Goal: Information Seeking & Learning: Learn about a topic

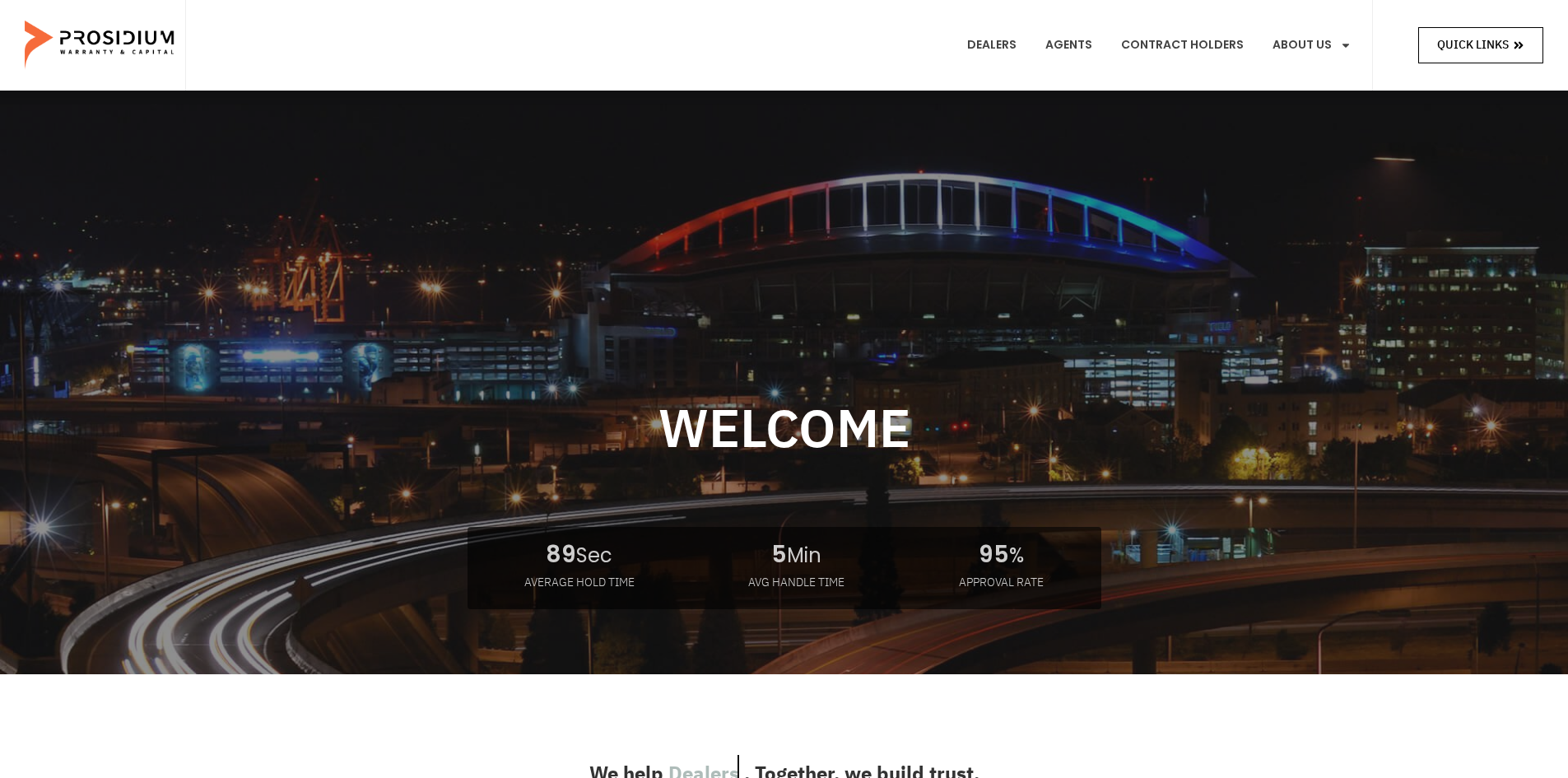
click at [1499, 46] on span "Quick Links" at bounding box center [1472, 45] width 72 height 20
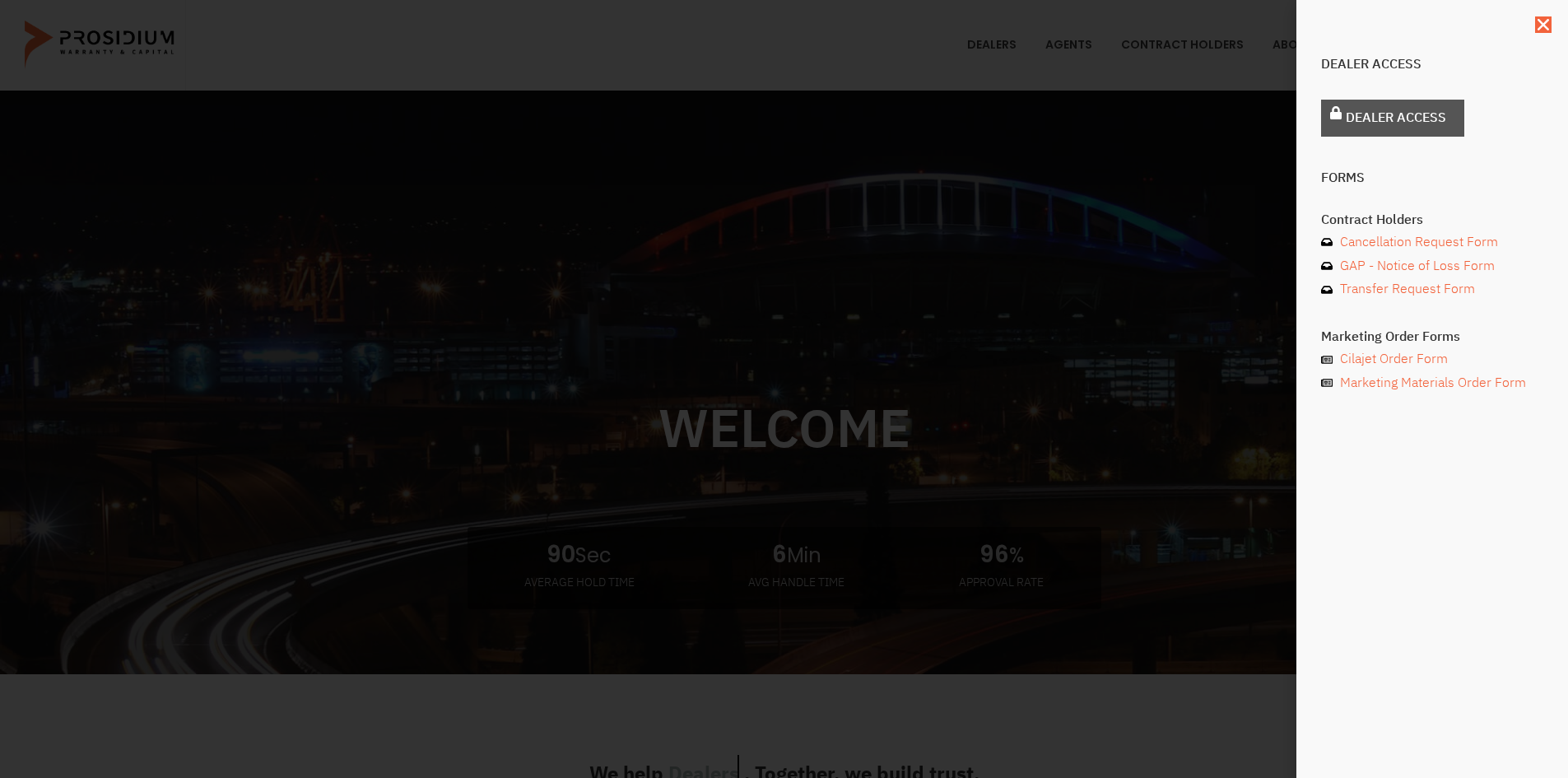
click at [1410, 107] on span "Dealer Access" at bounding box center [1395, 118] width 101 height 24
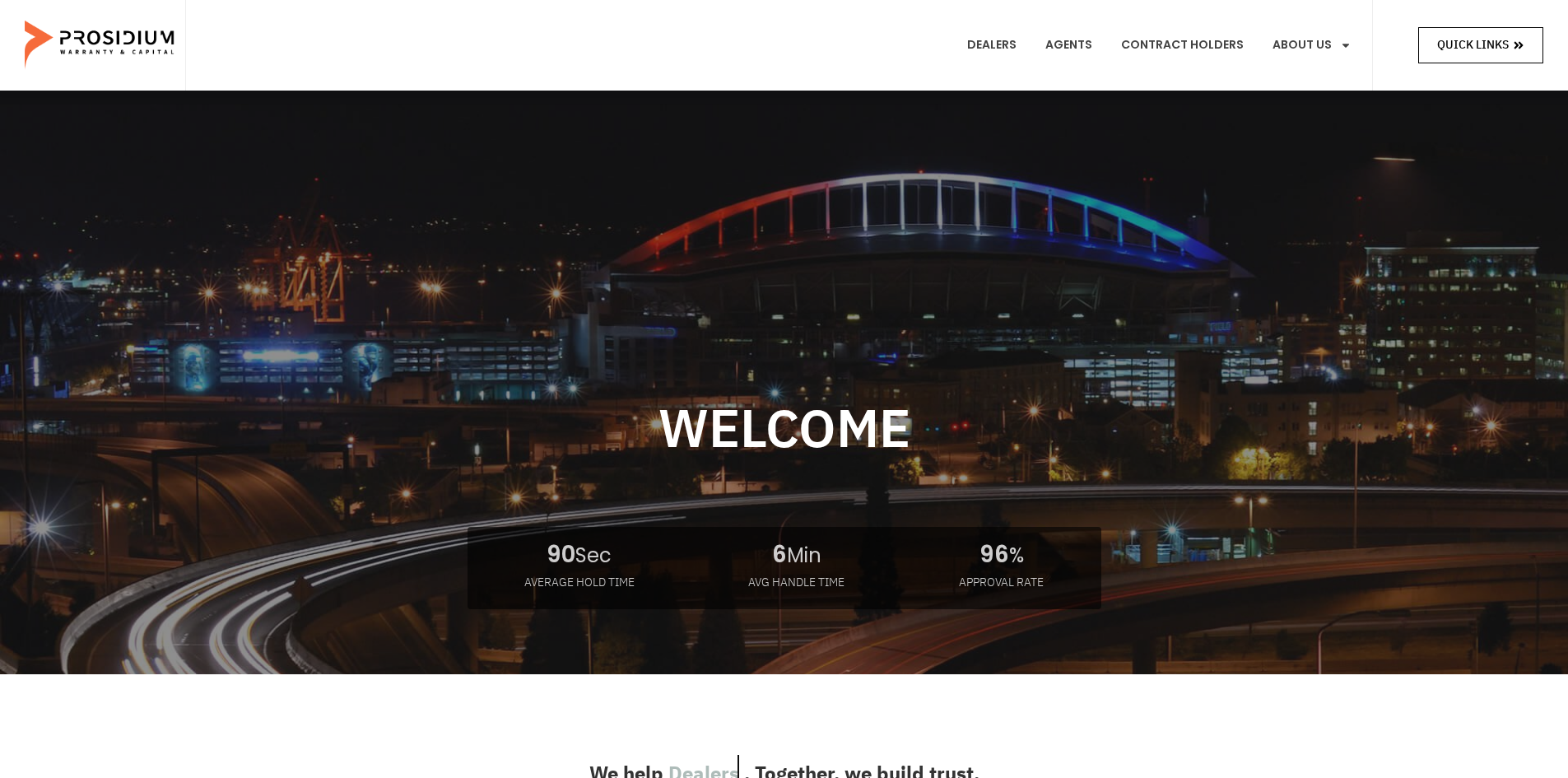
click at [1473, 50] on span "Quick Links" at bounding box center [1472, 45] width 72 height 20
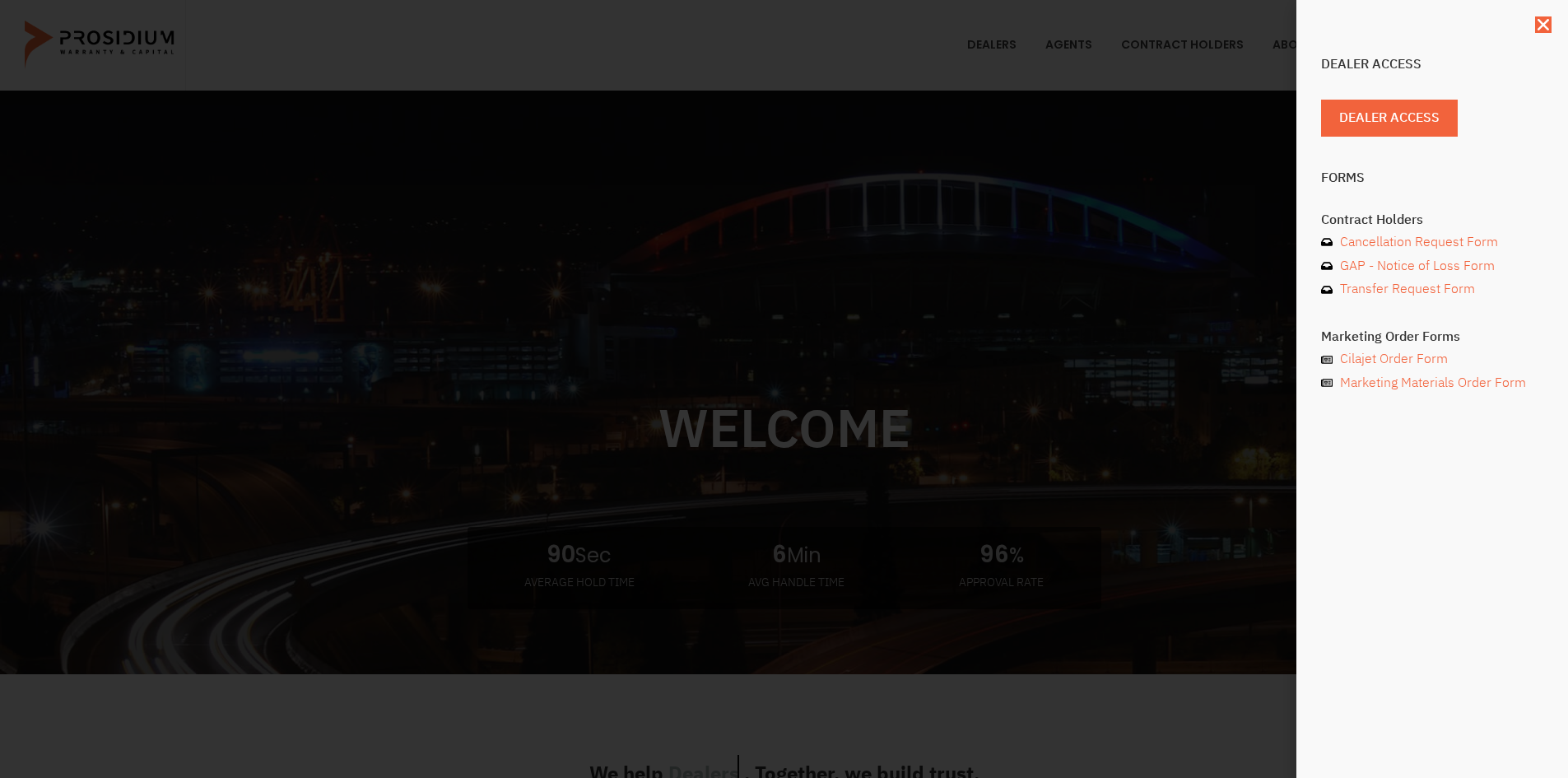
click at [932, 301] on div "Dealer Access Dealer Access Forms Contract Holders Cancellation Request Form GA…" at bounding box center [784, 389] width 1568 height 778
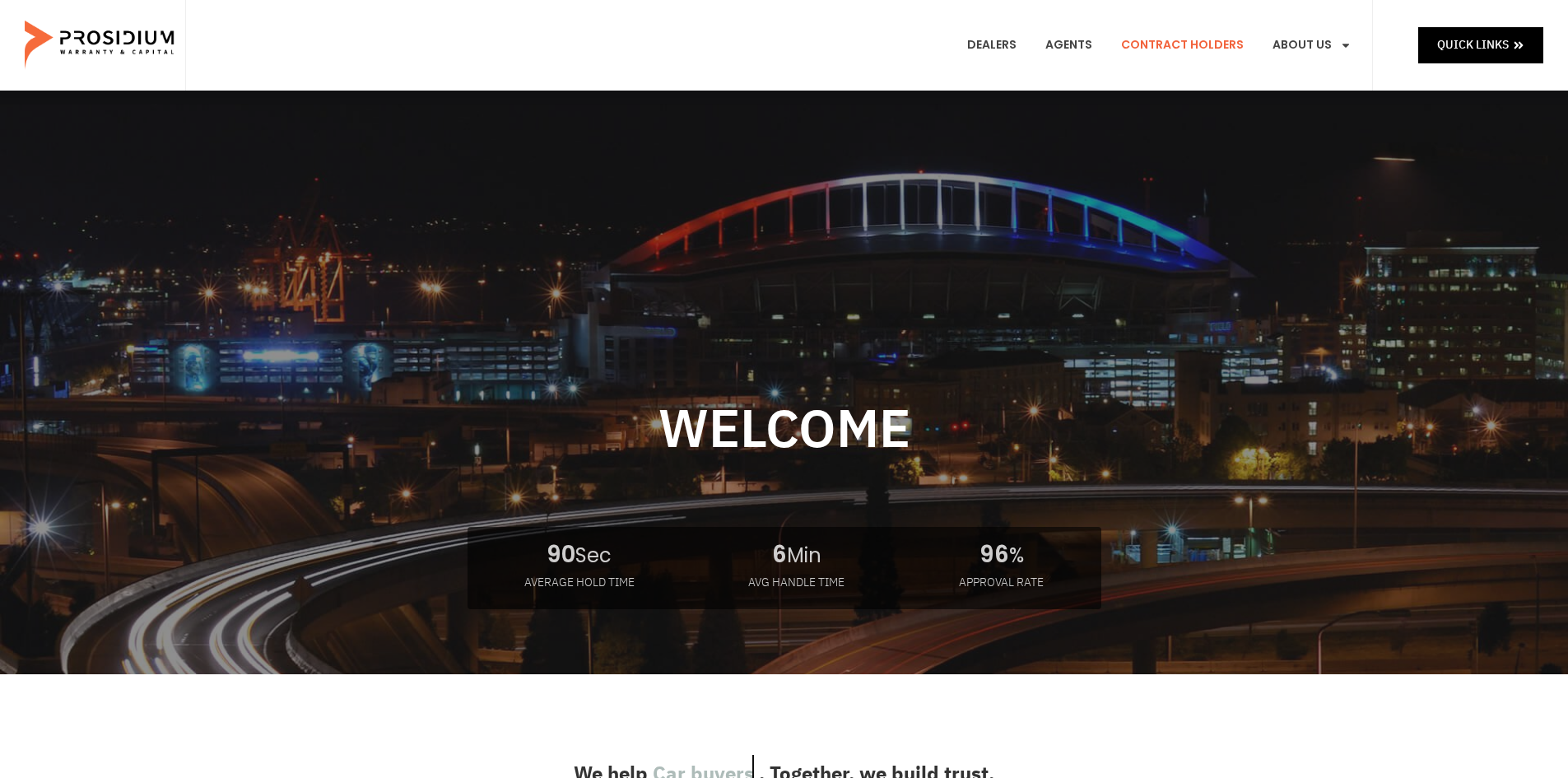
click at [1209, 49] on link "Contract Holders" at bounding box center [1182, 46] width 147 height 61
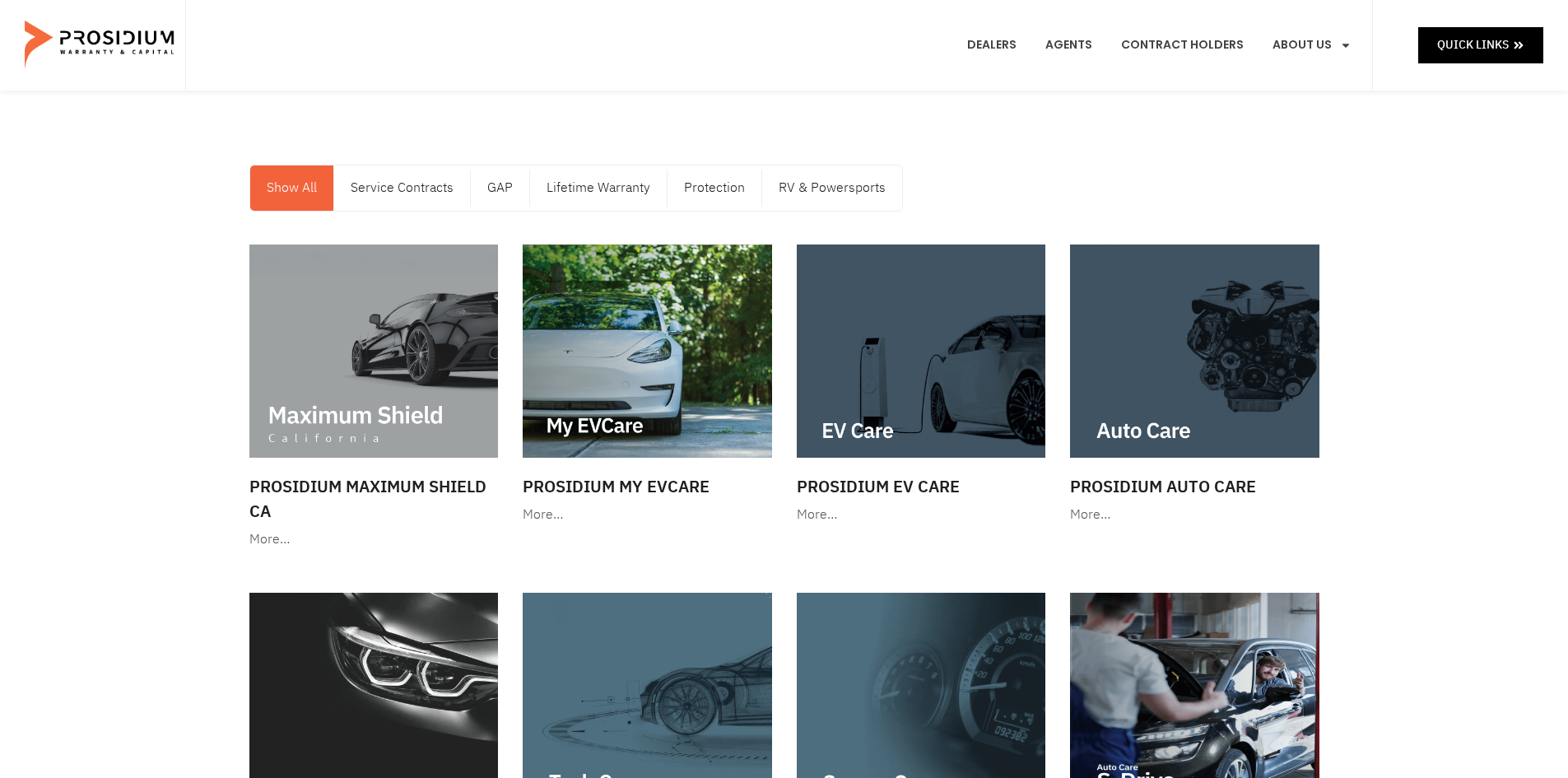
click at [721, 187] on link "Protection" at bounding box center [714, 189] width 94 height 46
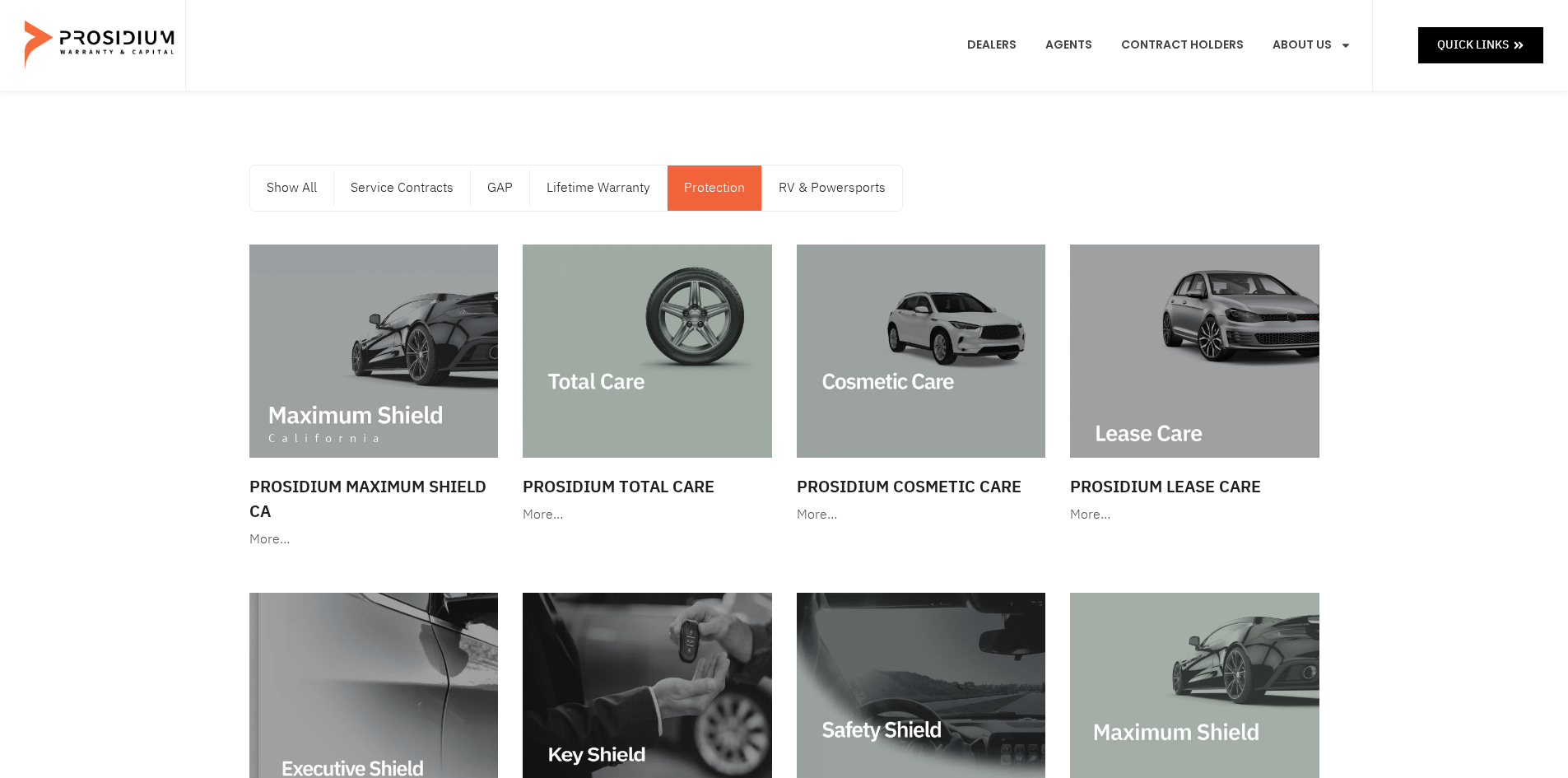
click at [125, 408] on div "Show All Service Contracts GAP Lifetime Warranty Protection RV & Powersports Sh…" at bounding box center [784, 694] width 1568 height 1207
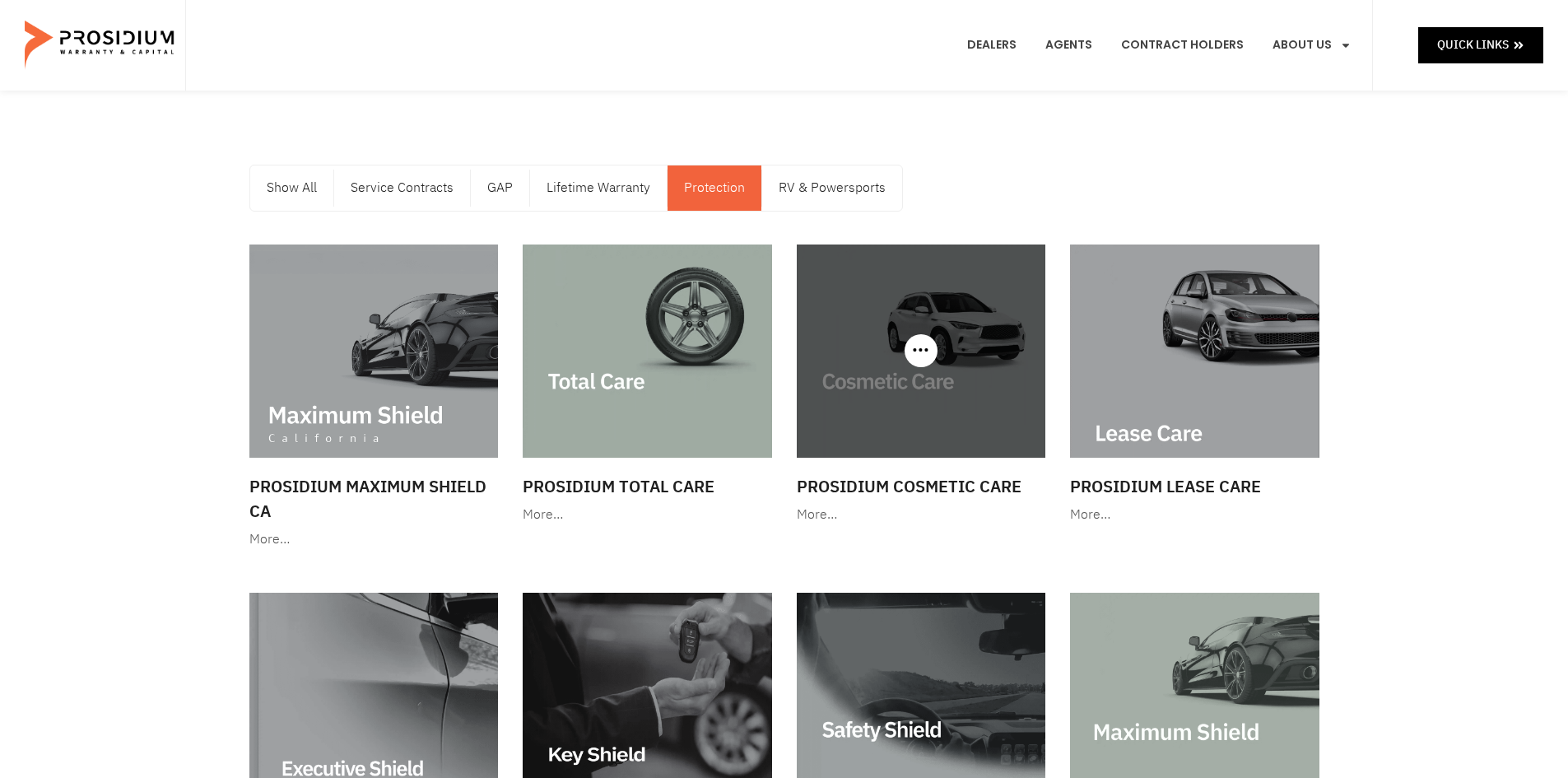
click at [924, 333] on div at bounding box center [922, 351] width 250 height 213
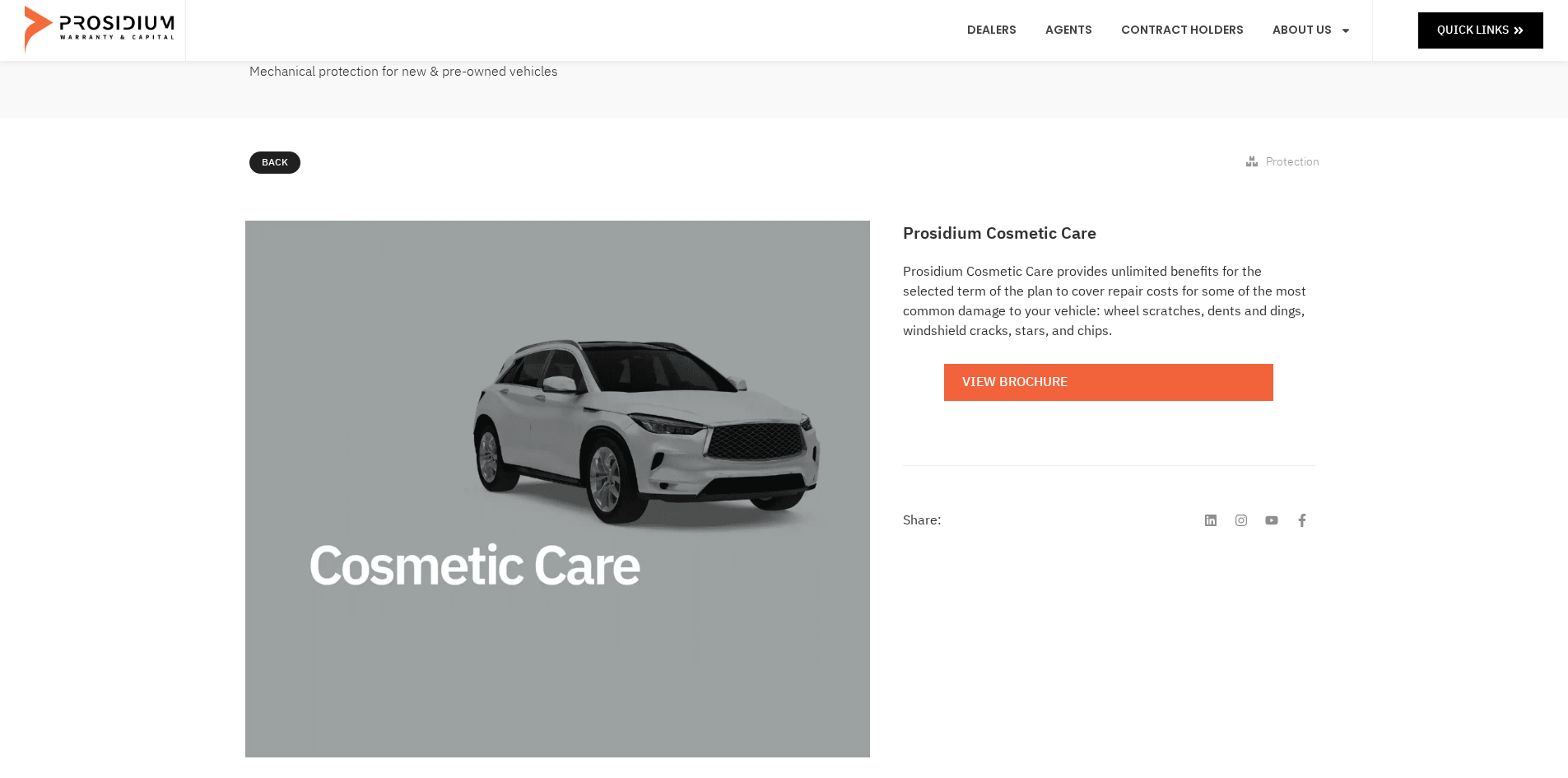
scroll to position [247, 0]
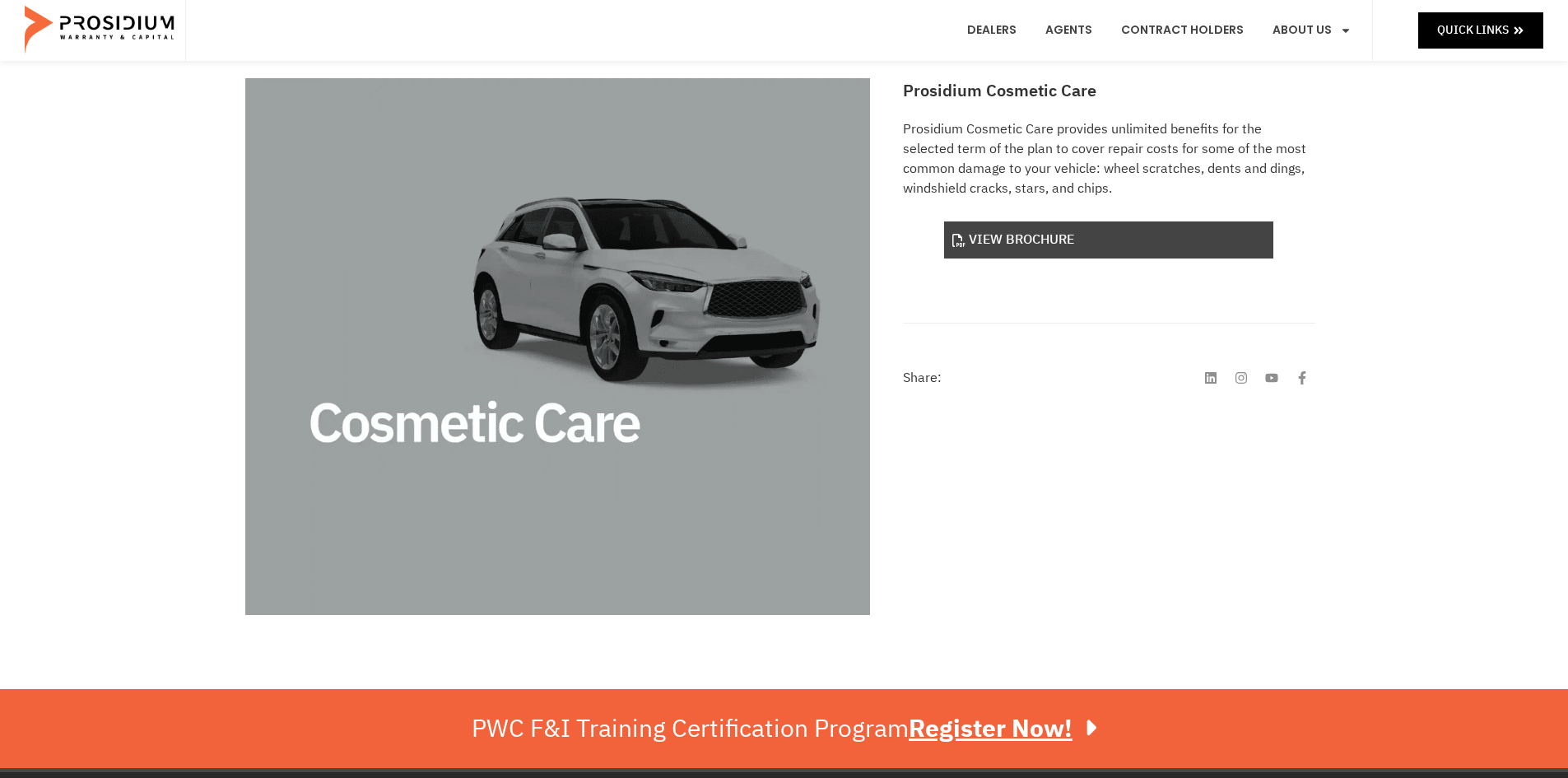
click at [1033, 255] on link "View Brochure" at bounding box center [1109, 240] width 329 height 37
